Goal: Task Accomplishment & Management: Manage account settings

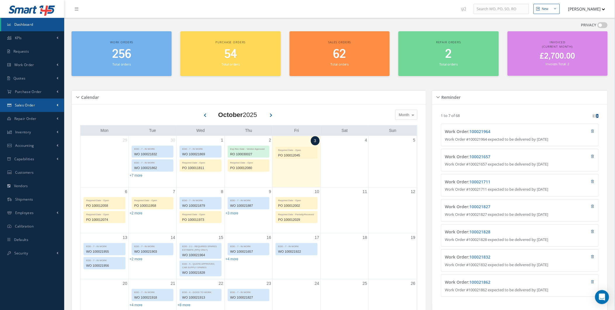
click at [57, 108] on link "Sales Order" at bounding box center [32, 104] width 64 height 13
click at [49, 117] on link "Sales Order" at bounding box center [32, 117] width 63 height 11
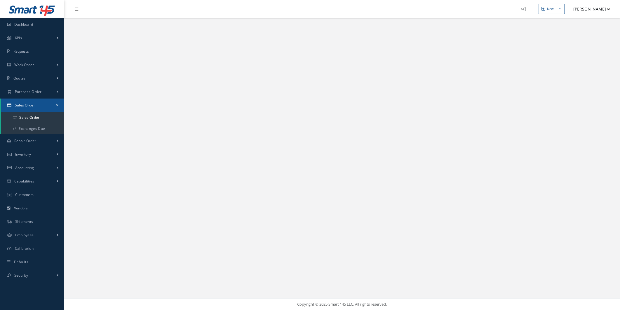
select select "25"
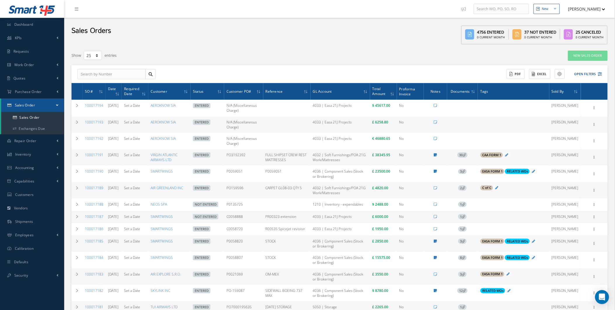
click at [460, 97] on th "Documents" at bounding box center [462, 91] width 31 height 17
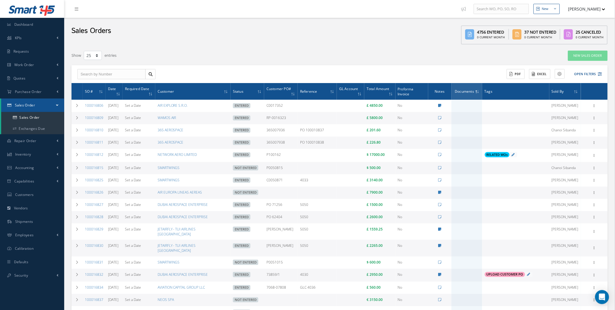
click at [97, 86] on th "SO #" at bounding box center [94, 91] width 23 height 17
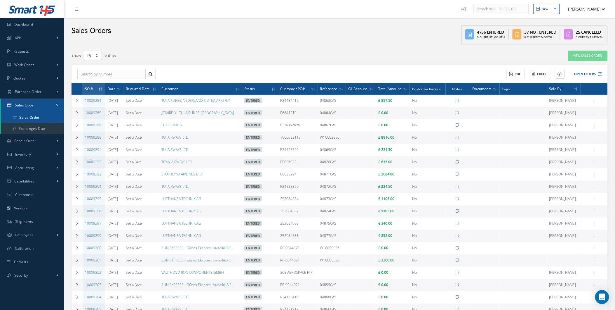
click at [29, 114] on link "Sales Order" at bounding box center [32, 117] width 63 height 11
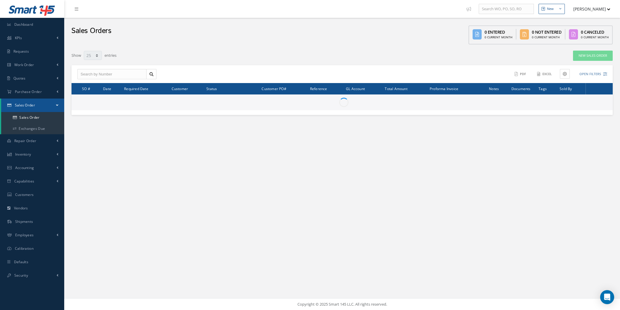
select select "25"
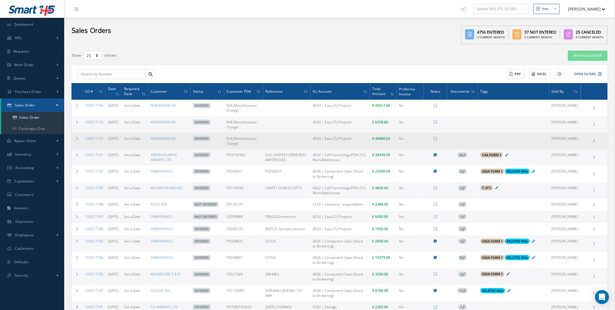
click at [466, 143] on td at bounding box center [462, 141] width 31 height 16
click at [490, 139] on button "Add Tags" at bounding box center [493, 139] width 27 height 6
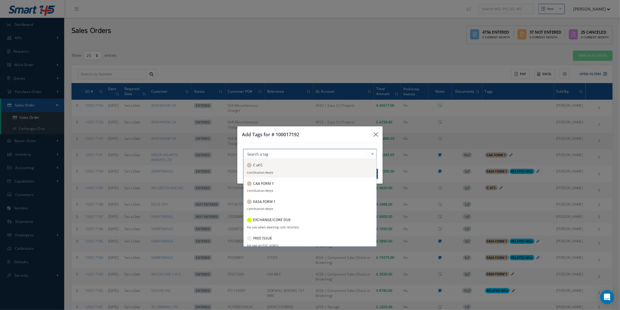
click at [331, 157] on div at bounding box center [310, 154] width 134 height 10
click at [382, 133] on button "button" at bounding box center [376, 134] width 14 height 16
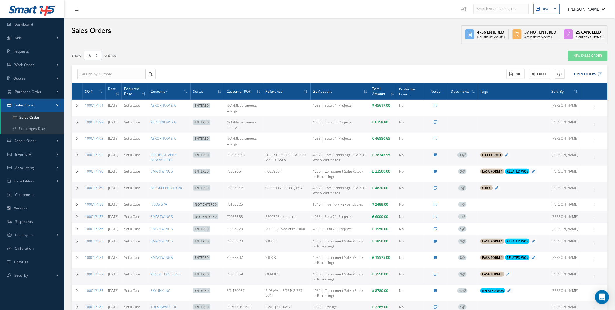
drag, startPoint x: 93, startPoint y: 88, endPoint x: 69, endPoint y: 100, distance: 26.6
click at [93, 88] on th "SO #" at bounding box center [94, 91] width 23 height 17
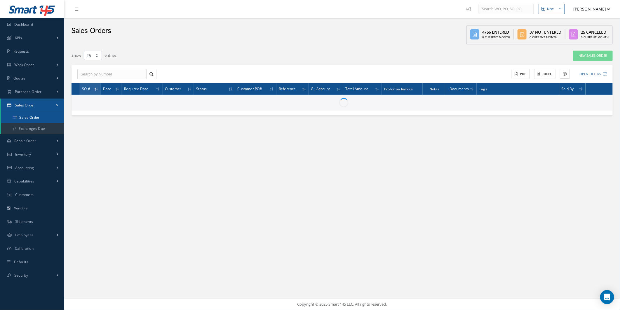
click at [18, 118] on link "Sales Order" at bounding box center [32, 117] width 63 height 11
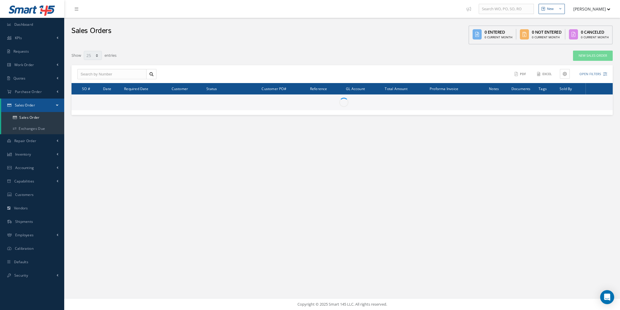
select select "25"
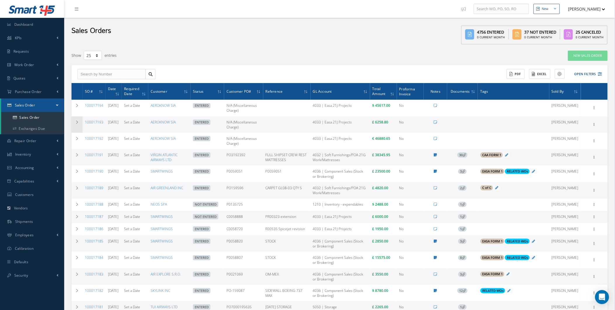
click at [74, 123] on td at bounding box center [77, 124] width 11 height 16
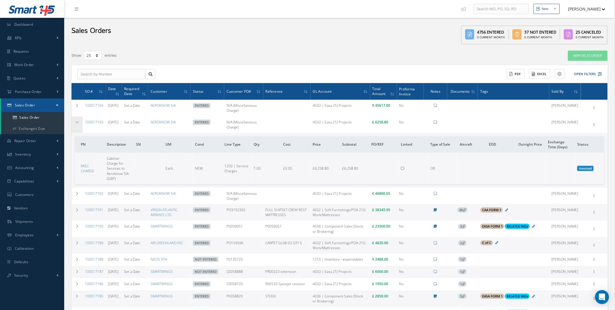
click at [74, 128] on td at bounding box center [77, 124] width 11 height 16
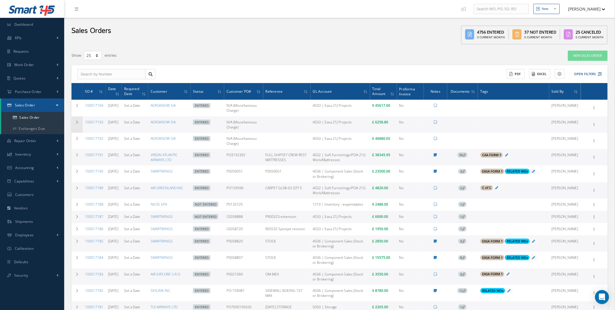
click at [74, 128] on td at bounding box center [77, 124] width 11 height 16
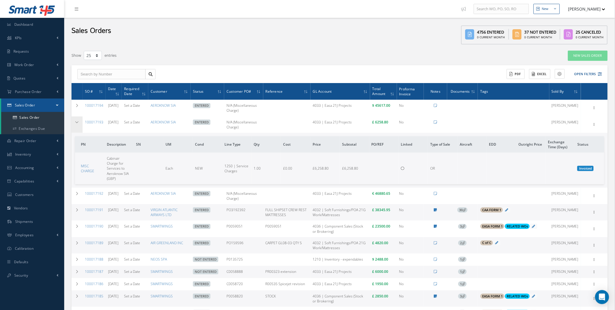
click at [74, 129] on td at bounding box center [77, 124] width 11 height 16
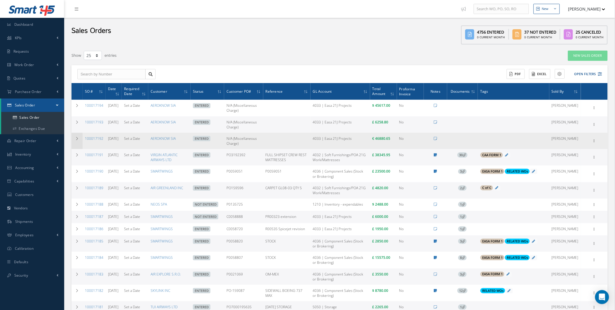
click at [75, 142] on td at bounding box center [77, 141] width 11 height 16
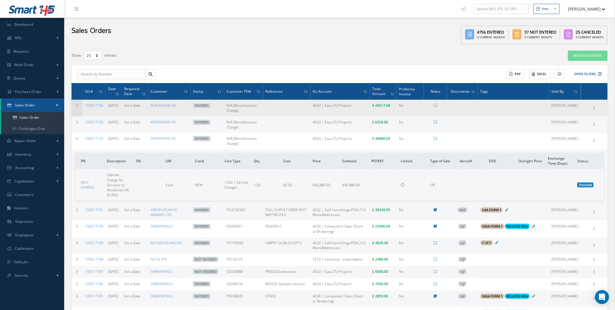
click at [74, 106] on td at bounding box center [77, 108] width 11 height 16
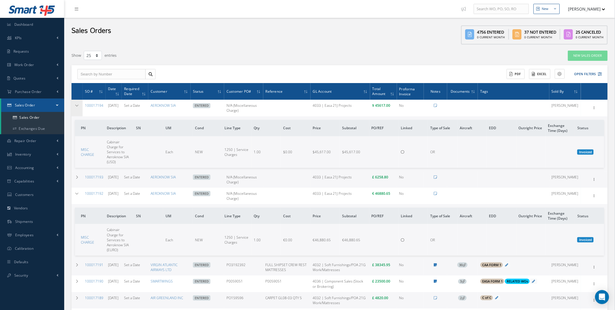
click at [78, 105] on icon at bounding box center [77, 106] width 4 height 4
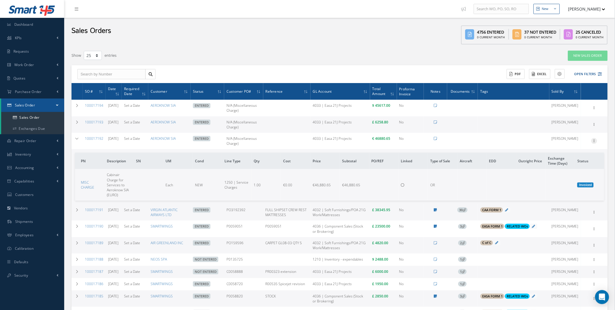
click at [595, 142] on div at bounding box center [595, 141] width 6 height 6
click at [567, 159] on link "Edit" at bounding box center [568, 157] width 46 height 8
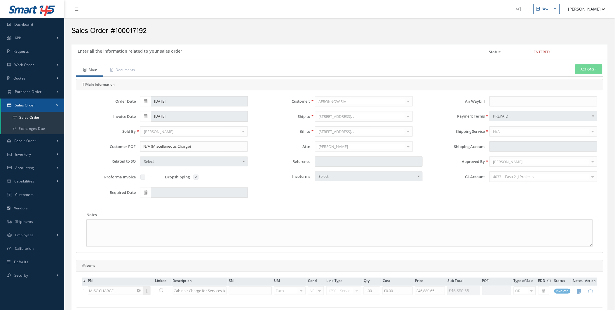
type input "€0"
type input "€46,880.65"
type input "€0"
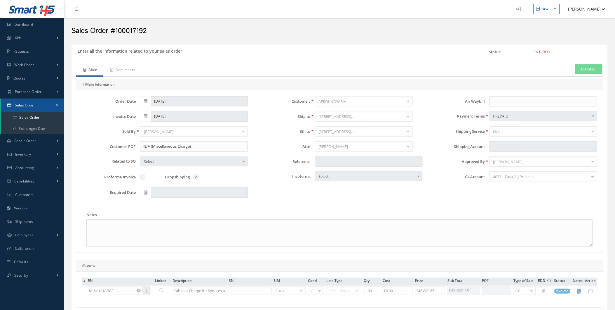
type input "€0"
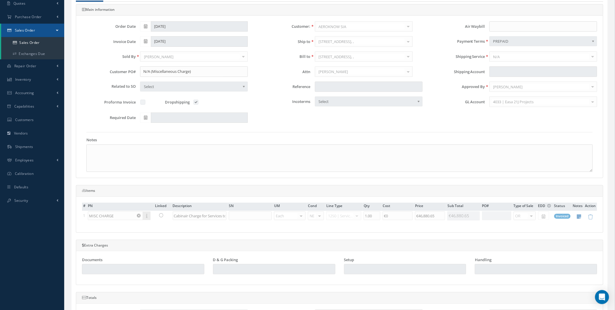
scroll to position [75, 0]
click at [0, 40] on html "Smart 145 Dashboard KPIs Work Order Accounting Requests Work Order" at bounding box center [307, 80] width 615 height 310
click at [13, 39] on link "Sales Order" at bounding box center [32, 41] width 63 height 11
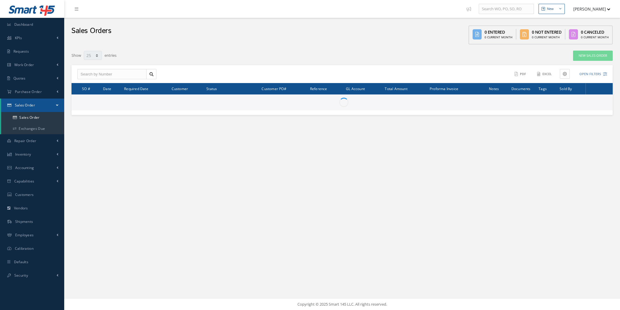
select select "25"
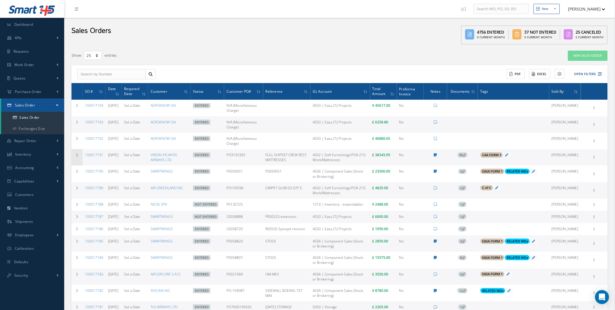
click at [76, 154] on icon at bounding box center [77, 155] width 4 height 4
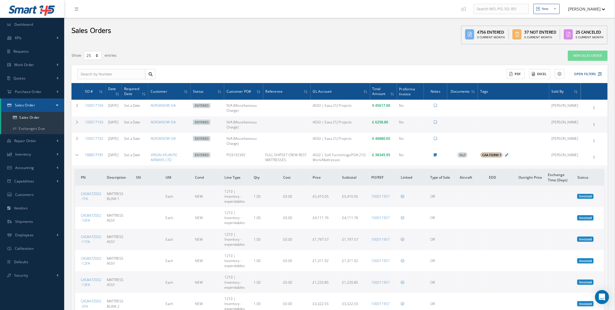
click at [94, 152] on link "100017191" at bounding box center [94, 154] width 18 height 5
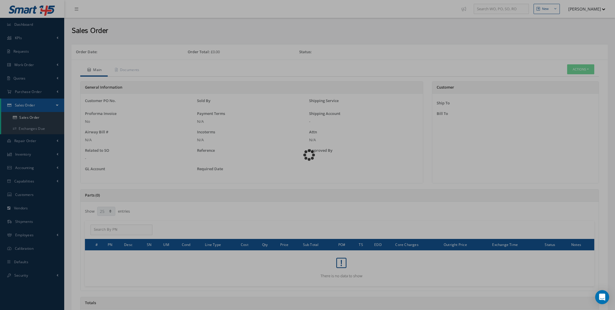
select select "25"
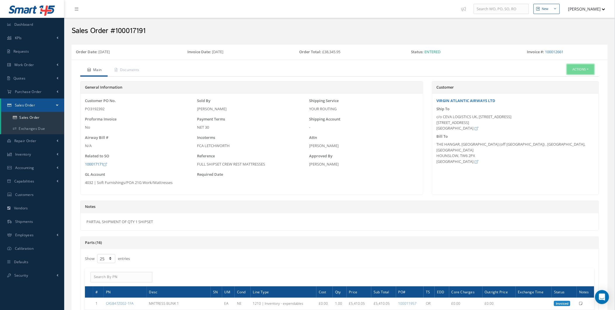
click at [572, 73] on button "Actions" at bounding box center [580, 69] width 27 height 10
click at [556, 88] on icon at bounding box center [556, 86] width 4 height 3
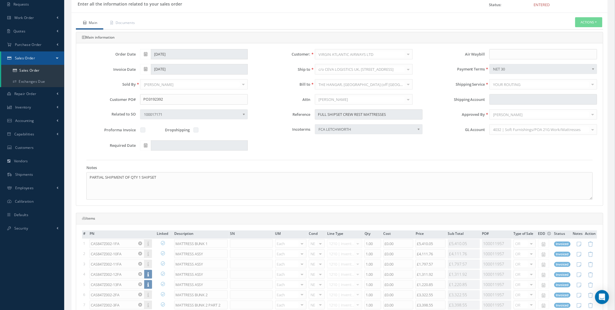
scroll to position [54, 0]
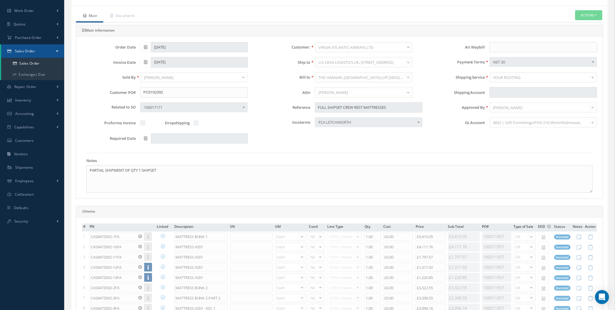
click at [44, 57] on link "Sales Order" at bounding box center [32, 50] width 63 height 13
click at [44, 55] on link "Sales Order" at bounding box center [32, 50] width 64 height 13
click at [43, 63] on link "Sales Order" at bounding box center [33, 63] width 64 height 11
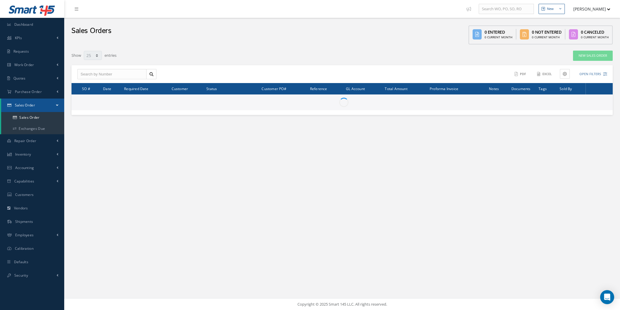
select select "25"
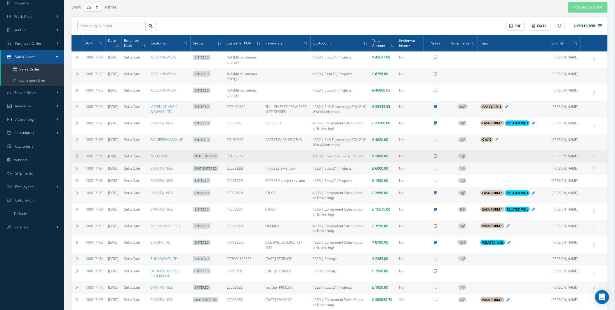
scroll to position [54, 0]
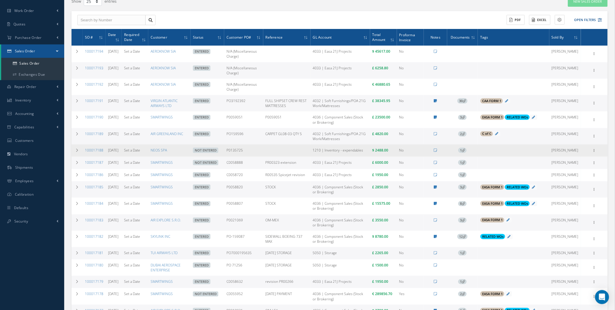
click at [592, 154] on div "Enter/Update Edit Show Send By Email Documents Cancel Delete Print-Outs Sales O…" at bounding box center [594, 150] width 7 height 7
click at [594, 156] on td "Enter/Update Edit Show Send By Email Documents Cancel Delete Print-Outs Sales O…" at bounding box center [594, 150] width 27 height 12
click at [589, 153] on div "Enter/Update Edit Show Send By Email Documents Cancel Delete Print-Outs Sales O…" at bounding box center [594, 150] width 25 height 7
click at [594, 153] on div at bounding box center [595, 150] width 6 height 6
click at [570, 164] on link "Edit" at bounding box center [568, 162] width 46 height 8
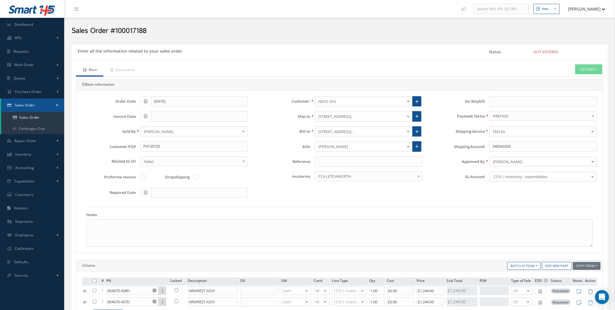
type input "$0"
type input "$1,244"
type input "$0"
type input "$1,244"
type input "$0"
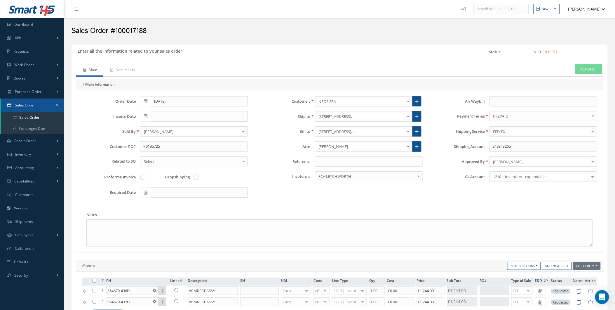
type input "$0"
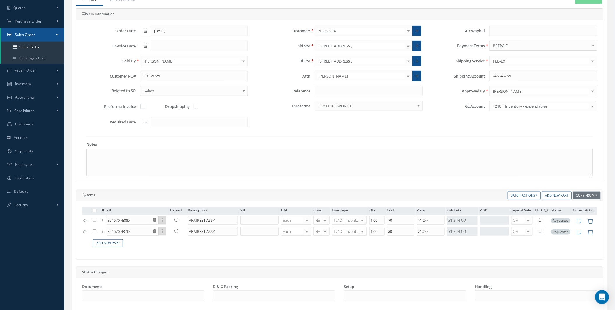
scroll to position [75, 0]
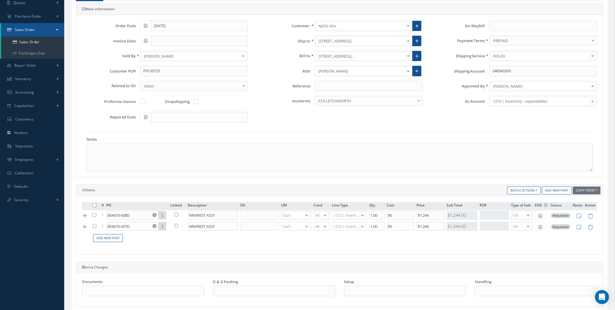
click at [546, 94] on div "Approved By [PERSON_NAME] - - [PERSON_NAME] [PERSON_NAME] [PERSON_NAME] CAB WOR…" at bounding box center [514, 88] width 175 height 15
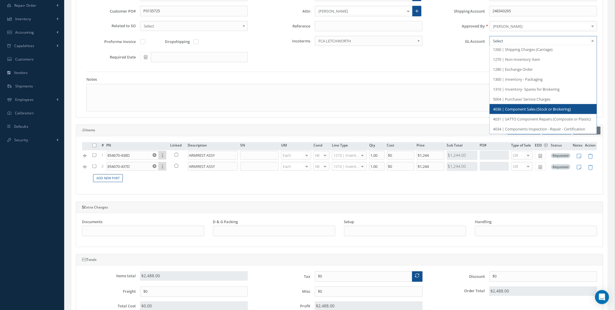
scroll to position [140, 0]
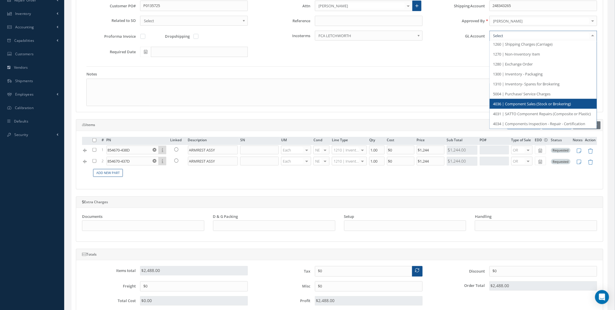
click at [525, 102] on span "4036 | Component Sales (Stock or Brokering)" at bounding box center [532, 103] width 78 height 5
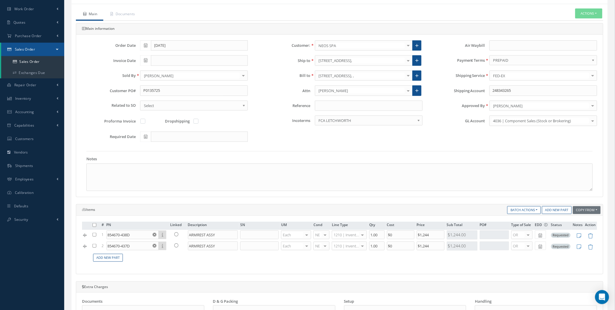
scroll to position [54, 0]
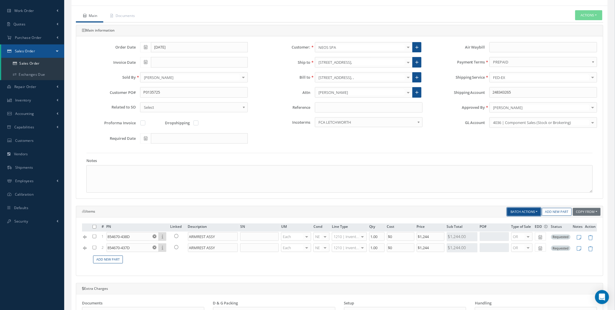
click at [531, 213] on button "Batch Actions" at bounding box center [524, 212] width 34 height 8
click at [361, 156] on div "Notes" at bounding box center [339, 173] width 515 height 40
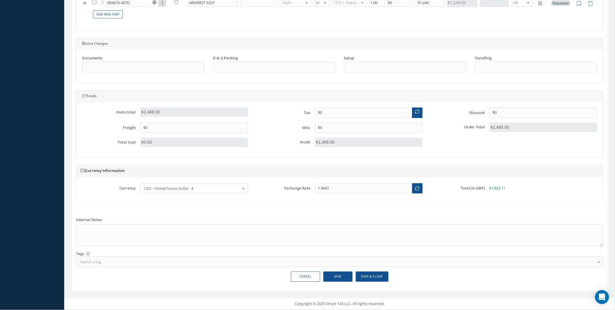
scroll to position [300, 0]
click at [378, 273] on button "Save & Close" at bounding box center [372, 276] width 33 height 10
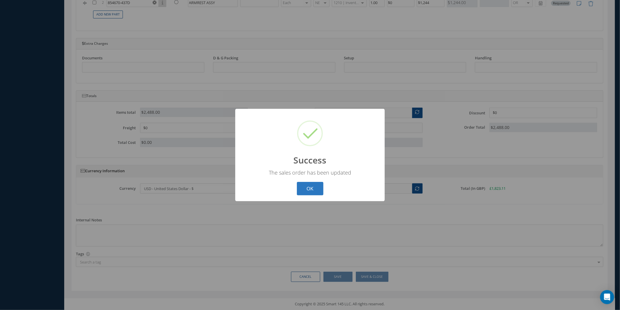
click at [314, 191] on button "OK" at bounding box center [310, 189] width 27 height 14
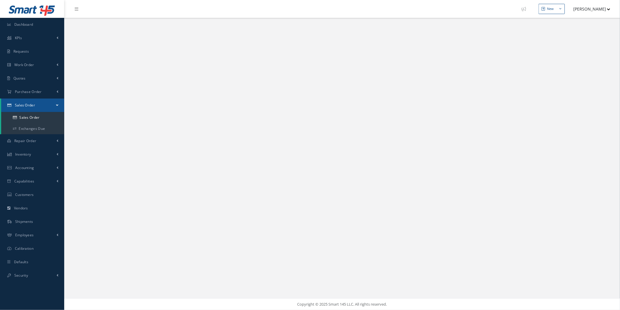
select select "25"
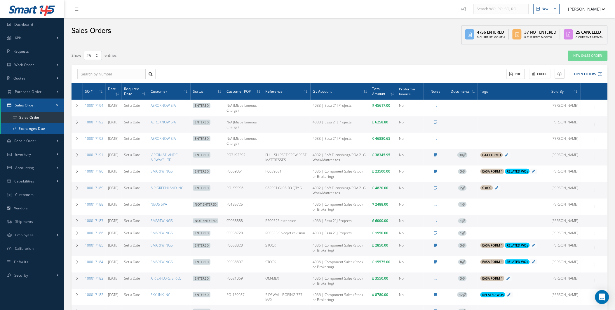
click at [42, 124] on link "Exchanges Due" at bounding box center [32, 128] width 63 height 11
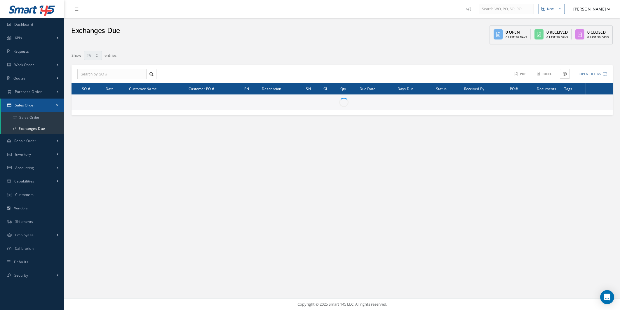
select select "25"
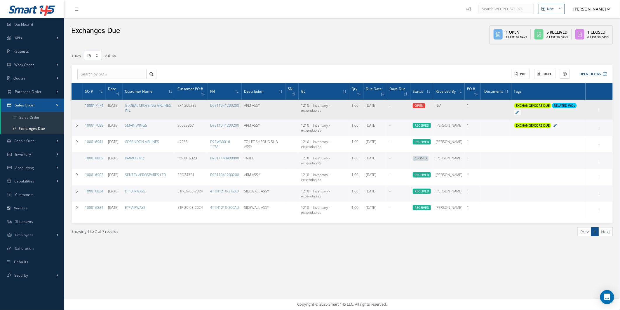
click at [98, 103] on link "100017174" at bounding box center [94, 105] width 18 height 5
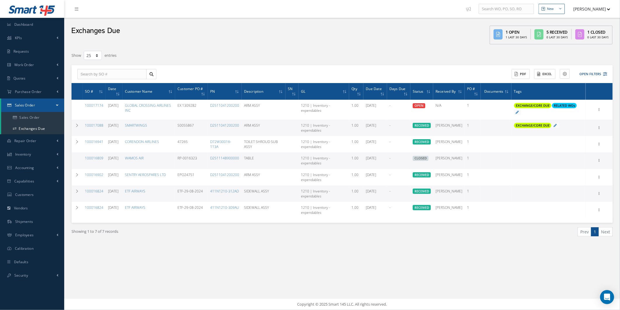
click at [608, 72] on div "ACTIONS Receive Payments Select Customer Cabinair Services 1ST CHOICE AEROSPACE…" at bounding box center [475, 74] width 267 height 10
click at [601, 75] on button "Open Filters" at bounding box center [590, 74] width 33 height 10
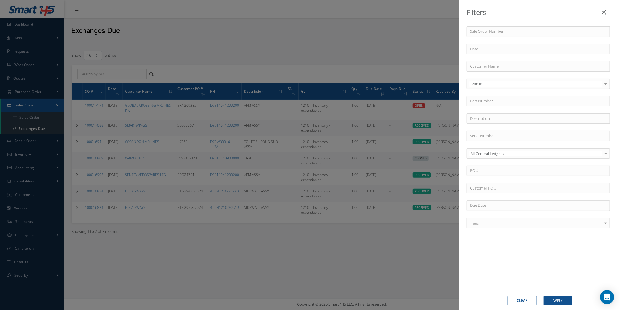
click at [460, 67] on div "Sale Order Number Customer Name Status Status OPEN RECEIVED PARTIALLY/RECEIVED …" at bounding box center [540, 154] width 161 height 279
click at [437, 65] on div "Filters Sale Order Number Customer Name Status Status OPEN RECEIVED PARTIALLY/R…" at bounding box center [310, 155] width 620 height 310
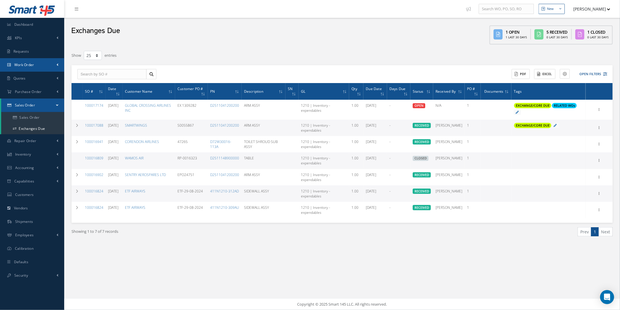
click at [12, 69] on link "Work Order" at bounding box center [32, 64] width 64 height 13
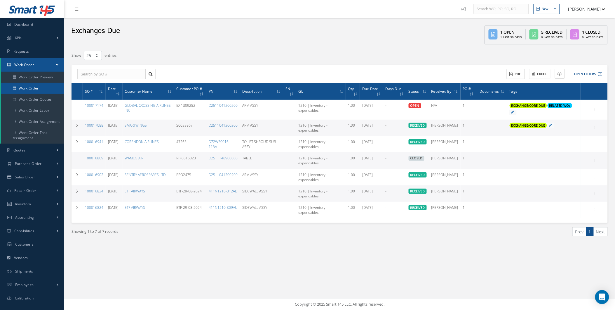
click at [3, 88] on link "Work Order" at bounding box center [32, 88] width 63 height 11
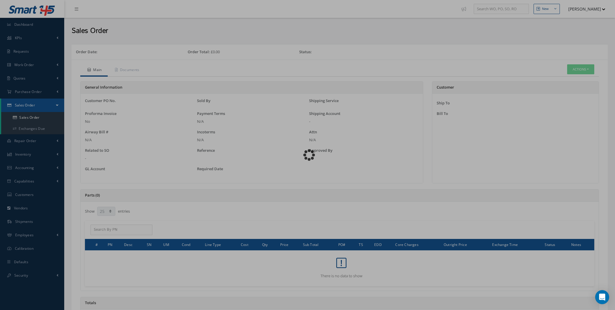
select select "25"
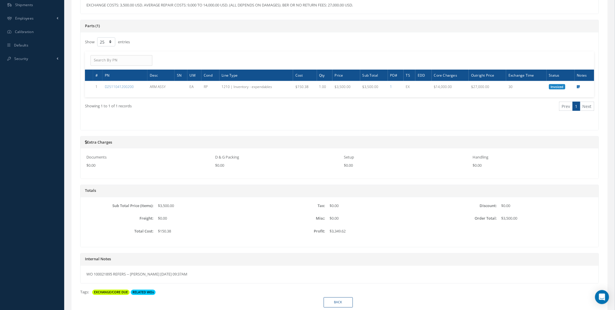
scroll to position [238, 0]
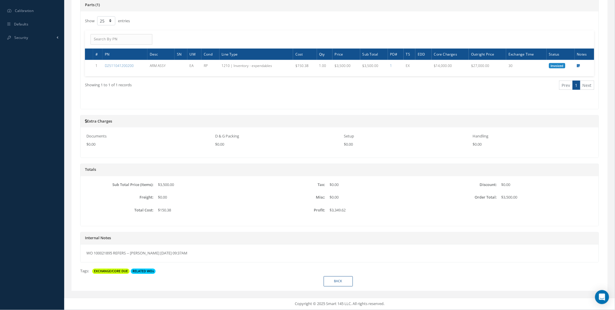
click at [109, 270] on span "EXCHANGE/CORE DUE" at bounding box center [110, 270] width 37 height 5
drag, startPoint x: 109, startPoint y: 269, endPoint x: 110, endPoint y: 266, distance: 3.0
click at [110, 266] on div "Parts (1) Filters Clear Apply Show 10 25 50 100 entries ACTIONS Receive Payment…" at bounding box center [340, 137] width 528 height 277
click at [111, 264] on div "Internal Notes WO 100021895 REFERS -- Clare Blacklock 09/03/2025 09:37AM" at bounding box center [340, 250] width 528 height 36
click at [349, 284] on link "Back" at bounding box center [338, 281] width 29 height 10
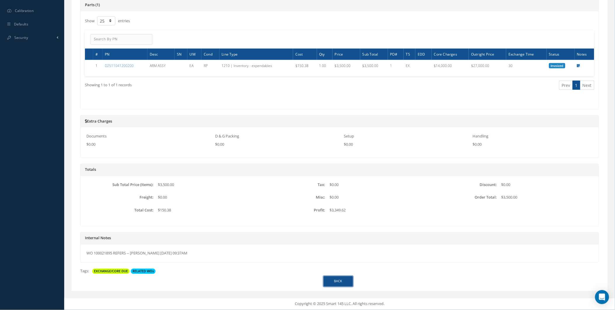
click at [334, 282] on link "Back" at bounding box center [338, 281] width 29 height 10
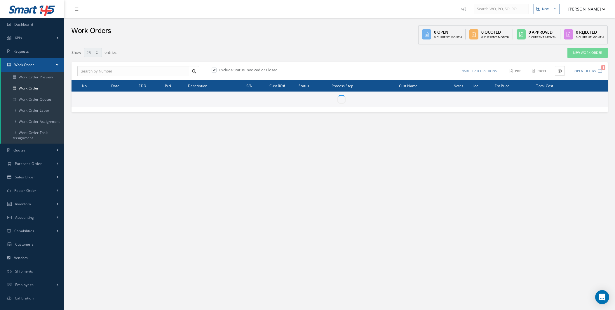
select select "25"
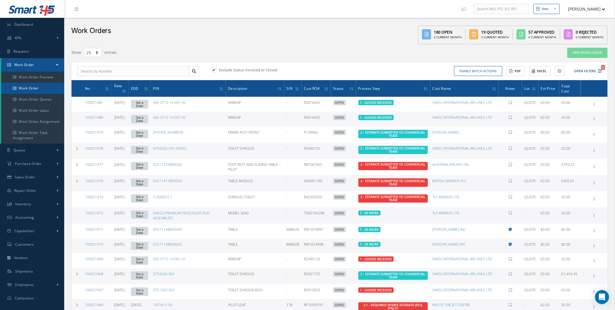
click at [42, 84] on link "Work Order" at bounding box center [32, 88] width 63 height 11
